Goal: Task Accomplishment & Management: Manage account settings

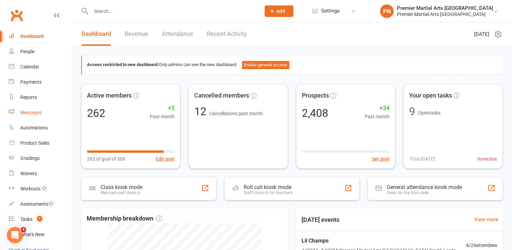
click at [29, 113] on div "Messages" at bounding box center [30, 112] width 21 height 5
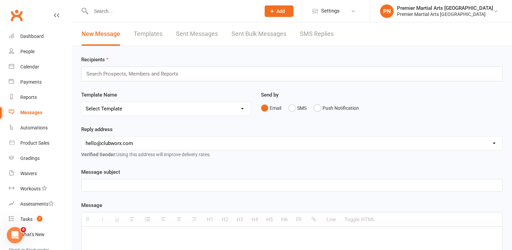
click at [305, 33] on link "SMS Replies" at bounding box center [317, 33] width 34 height 23
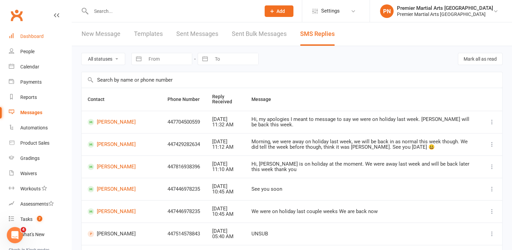
click at [41, 37] on div "Dashboard" at bounding box center [31, 36] width 23 height 5
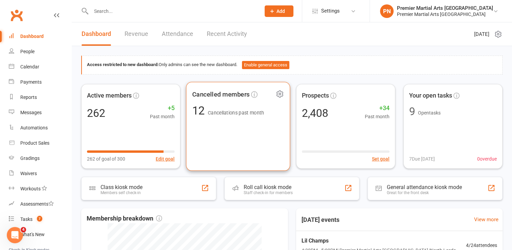
click at [275, 153] on div "Cancelled members 12 Cancellations past month" at bounding box center [238, 126] width 104 height 89
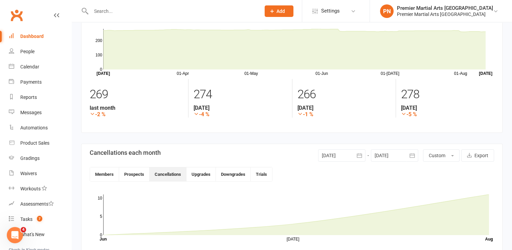
scroll to position [41, 0]
click at [39, 36] on div "Dashboard" at bounding box center [31, 36] width 23 height 5
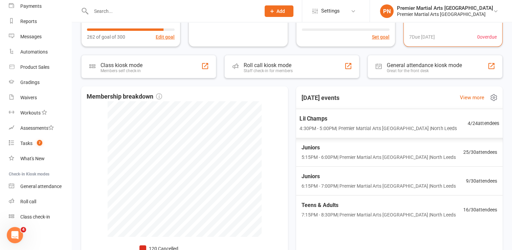
scroll to position [135, 0]
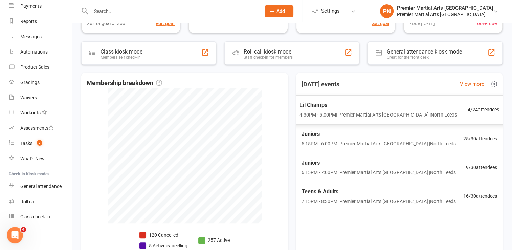
click at [372, 108] on span "Lil Champs" at bounding box center [378, 105] width 157 height 9
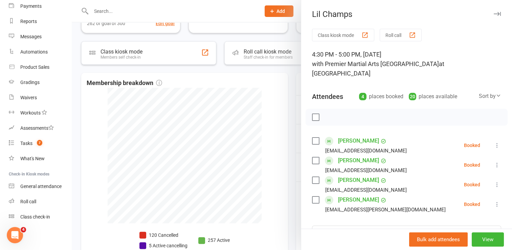
click at [494, 14] on icon "button" at bounding box center [497, 14] width 7 height 4
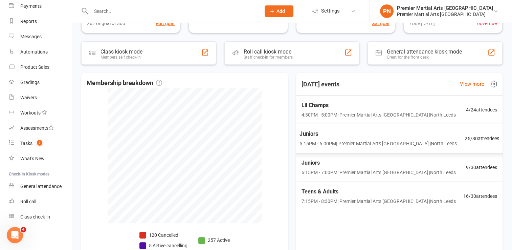
click at [363, 141] on span "5:15PM - 6:00PM | Premier Martial Arts [GEOGRAPHIC_DATA] | [GEOGRAPHIC_DATA]" at bounding box center [378, 144] width 157 height 8
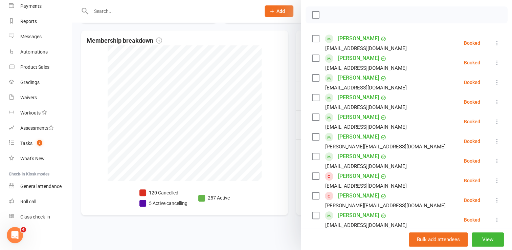
scroll to position [108, 0]
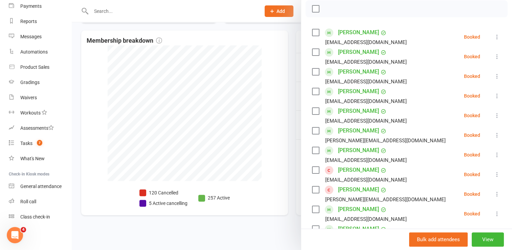
click at [494, 171] on icon at bounding box center [497, 174] width 7 height 7
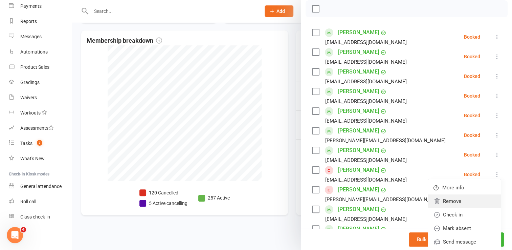
click at [450, 194] on link "Remove" at bounding box center [464, 201] width 73 height 14
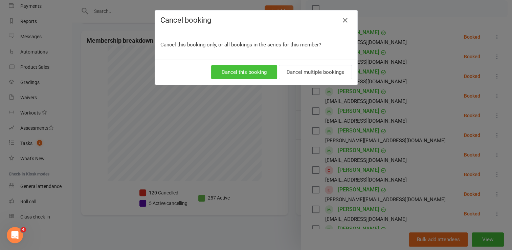
click at [256, 66] on button "Cancel this booking" at bounding box center [244, 72] width 66 height 14
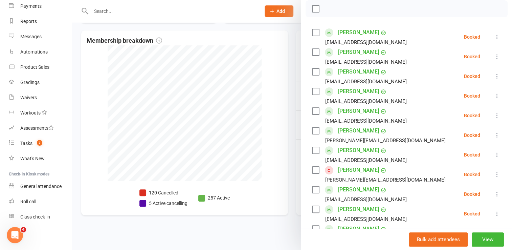
click at [494, 171] on icon at bounding box center [497, 174] width 7 height 7
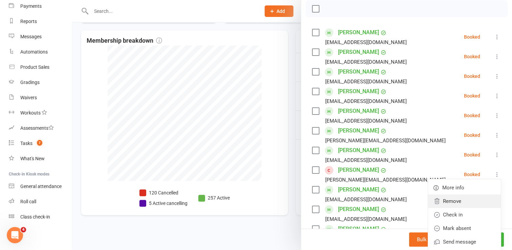
click at [459, 195] on link "Remove" at bounding box center [464, 201] width 73 height 14
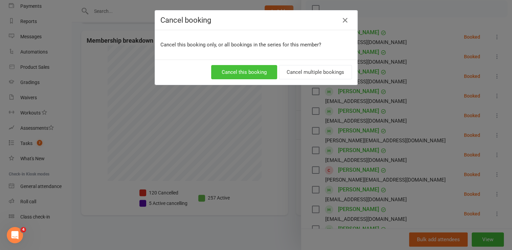
click at [233, 72] on button "Cancel this booking" at bounding box center [244, 72] width 66 height 14
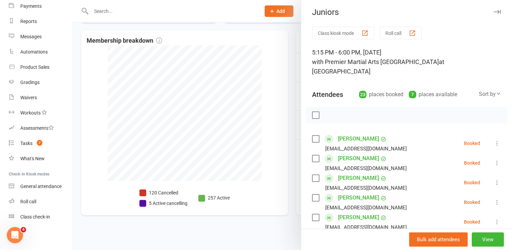
scroll to position [0, 0]
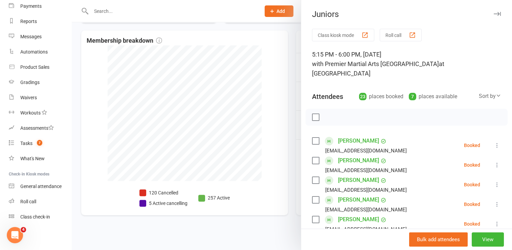
click at [494, 12] on icon "button" at bounding box center [497, 14] width 7 height 4
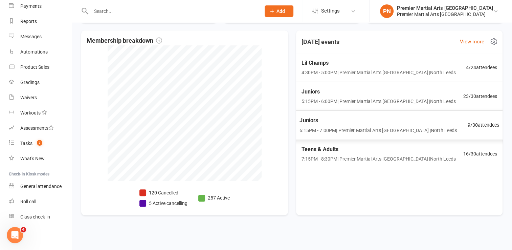
click at [380, 119] on span "Juniors" at bounding box center [378, 120] width 157 height 9
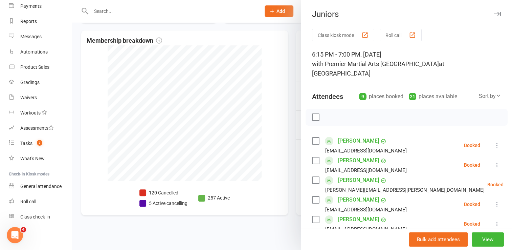
click at [494, 15] on icon "button" at bounding box center [497, 14] width 7 height 4
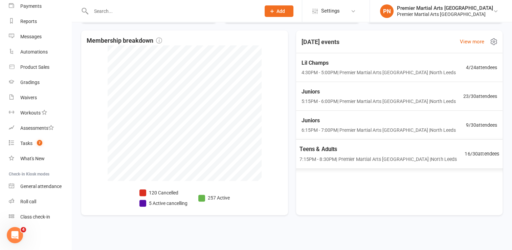
click at [357, 151] on span "Teens & Adults" at bounding box center [378, 149] width 157 height 9
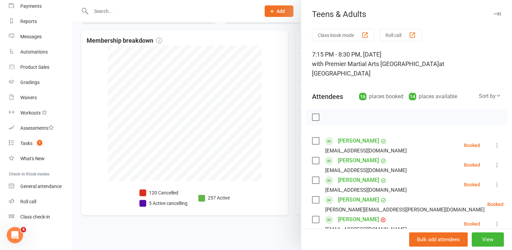
click at [493, 16] on button "button" at bounding box center [497, 14] width 8 height 8
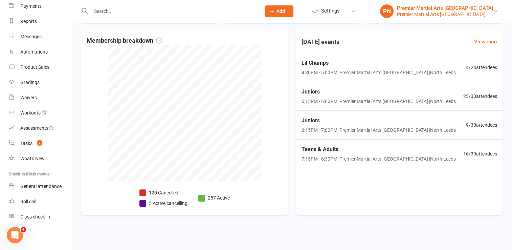
click at [480, 12] on div "Premier Martial Arts [GEOGRAPHIC_DATA]" at bounding box center [445, 14] width 96 height 6
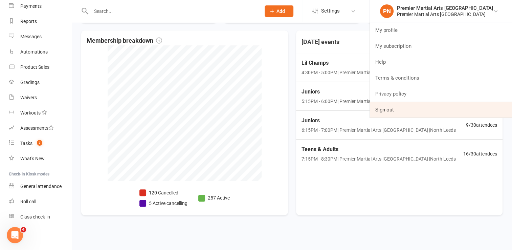
click at [413, 108] on link "Sign out" at bounding box center [441, 110] width 142 height 16
